Goal: Find specific page/section

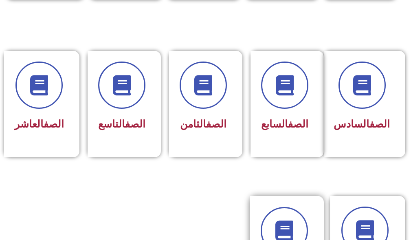
scroll to position [448, 0]
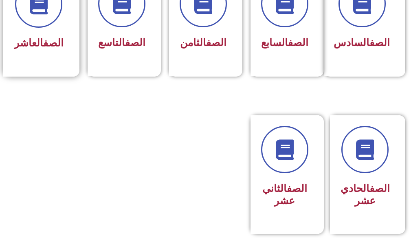
click at [66, 72] on div "الصف العاشر" at bounding box center [38, 22] width 71 height 107
click at [43, 48] on link "الصف" at bounding box center [53, 43] width 20 height 12
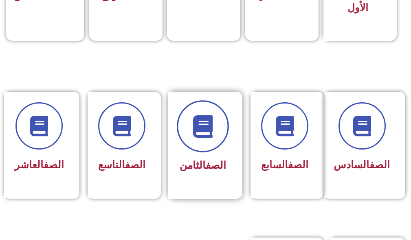
scroll to position [488, 0]
